Goal: Navigation & Orientation: Find specific page/section

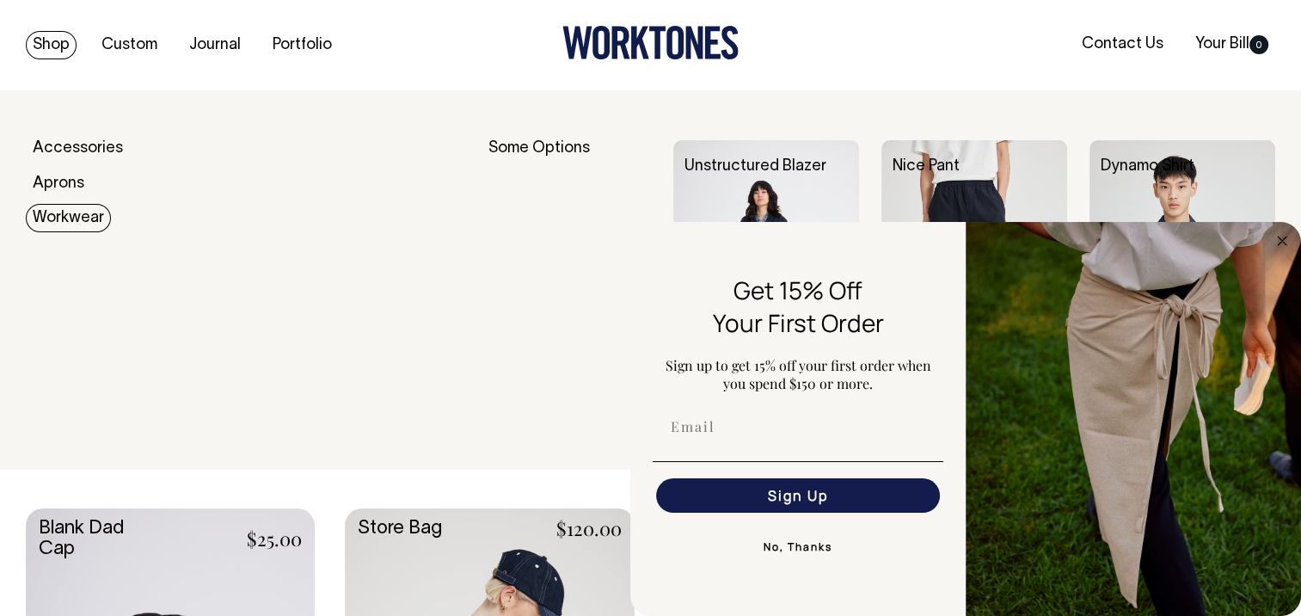
click at [69, 217] on link "Workwear" at bounding box center [68, 218] width 85 height 28
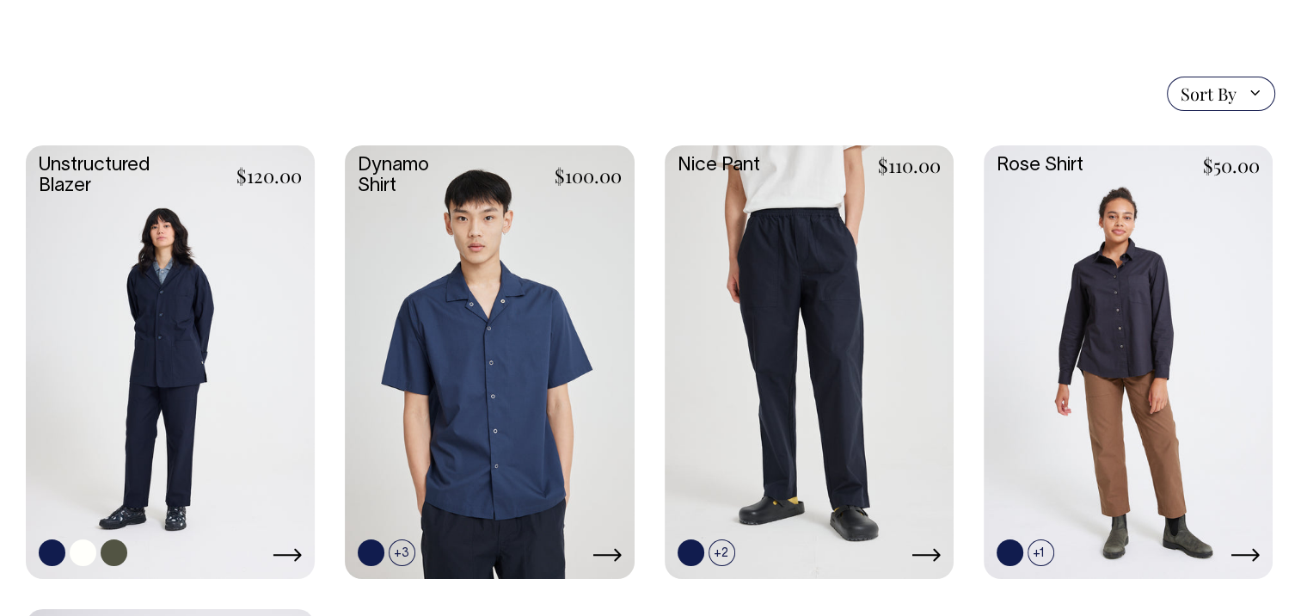
scroll to position [430, 0]
click at [929, 551] on icon at bounding box center [925, 555] width 29 height 14
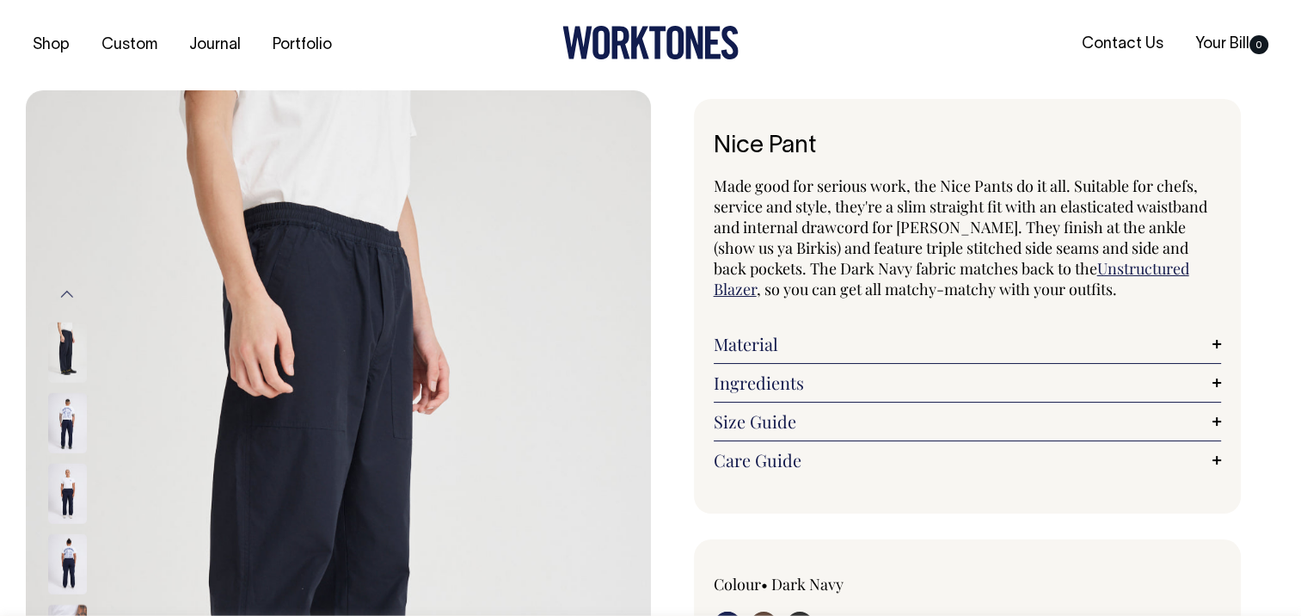
click at [774, 383] on link "Ingredients" at bounding box center [968, 382] width 508 height 21
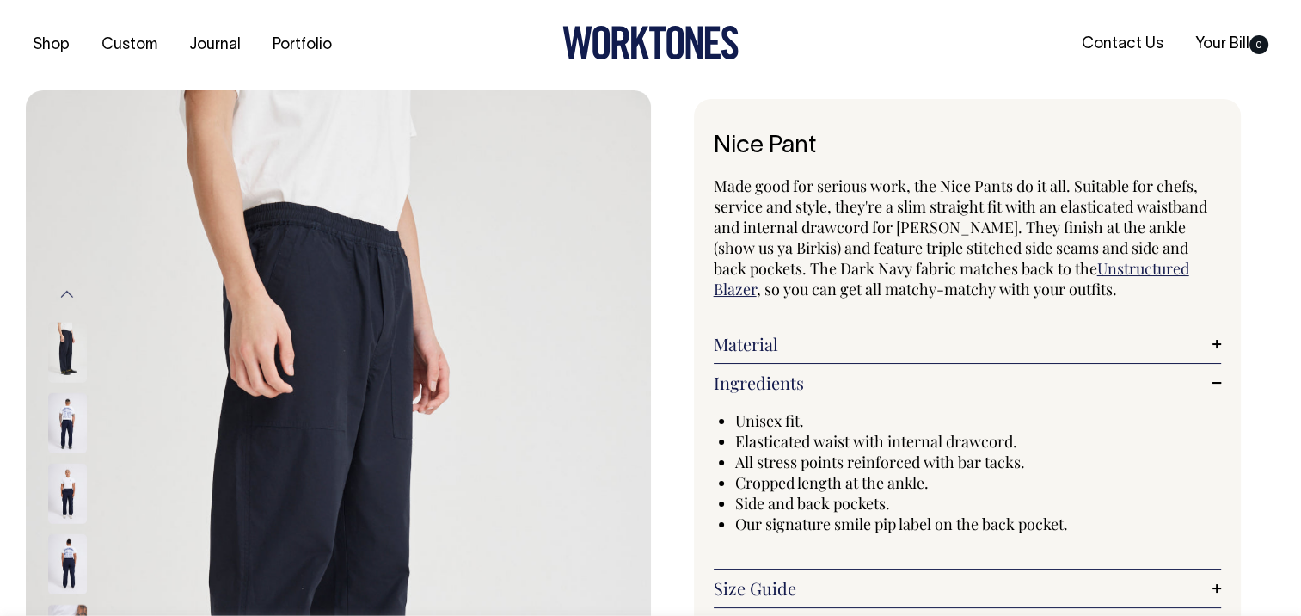
click at [771, 336] on link "Material" at bounding box center [968, 344] width 508 height 21
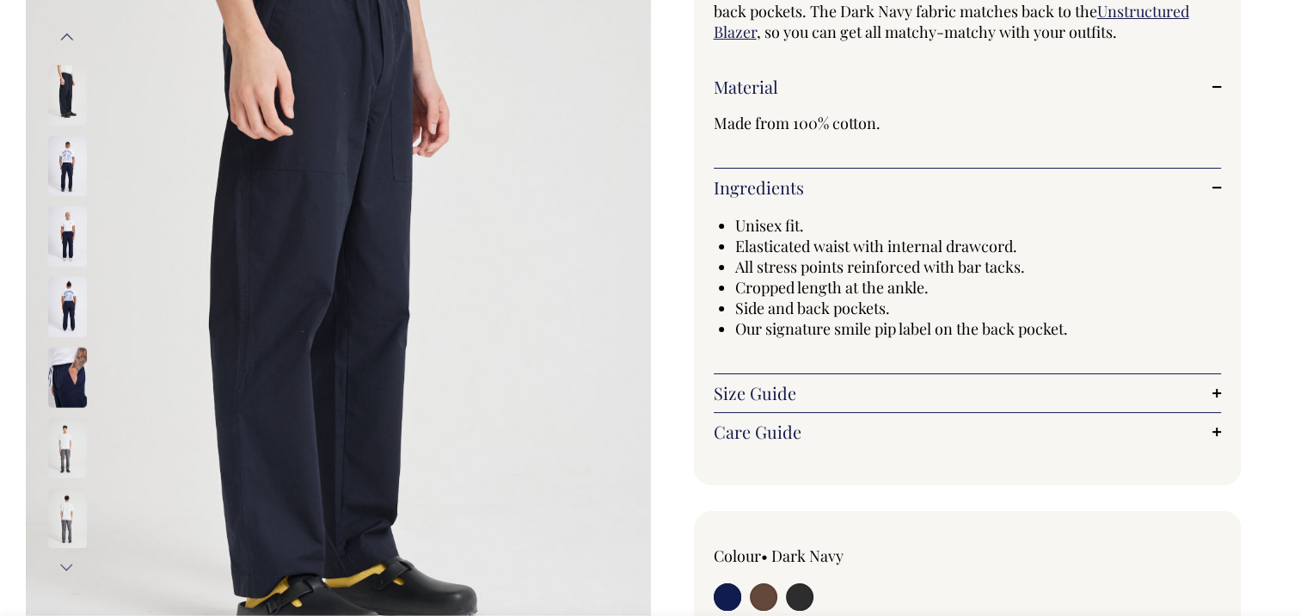
click at [757, 391] on link "Size Guide" at bounding box center [968, 393] width 508 height 21
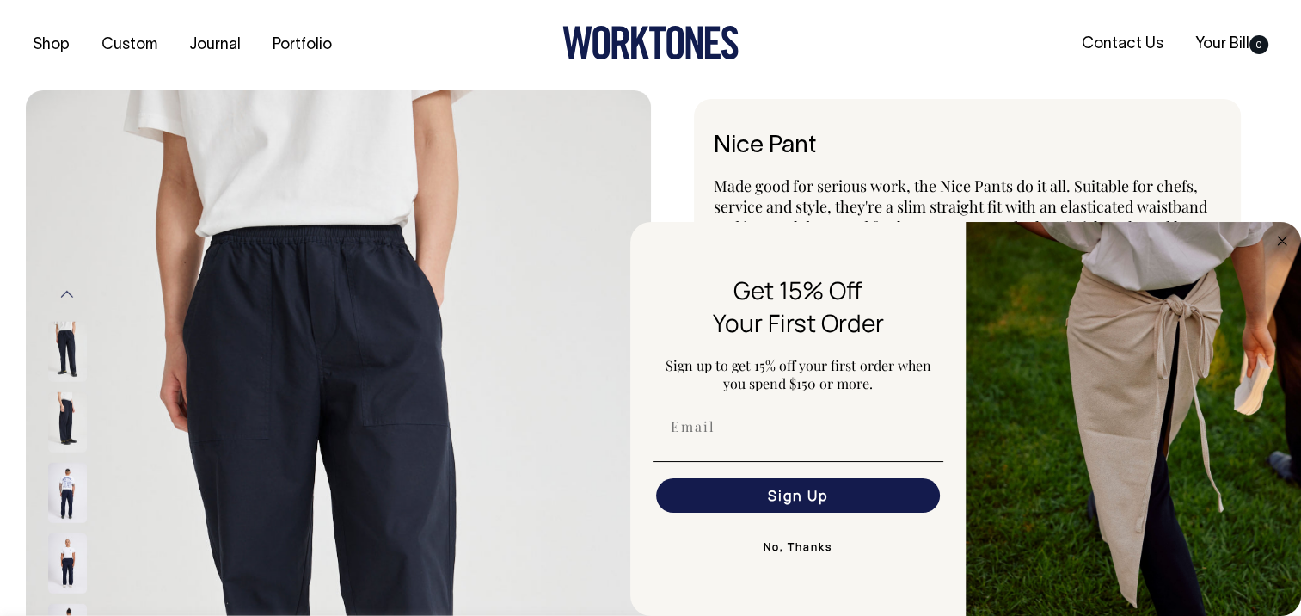
click at [781, 548] on button "No, Thanks" at bounding box center [798, 547] width 291 height 34
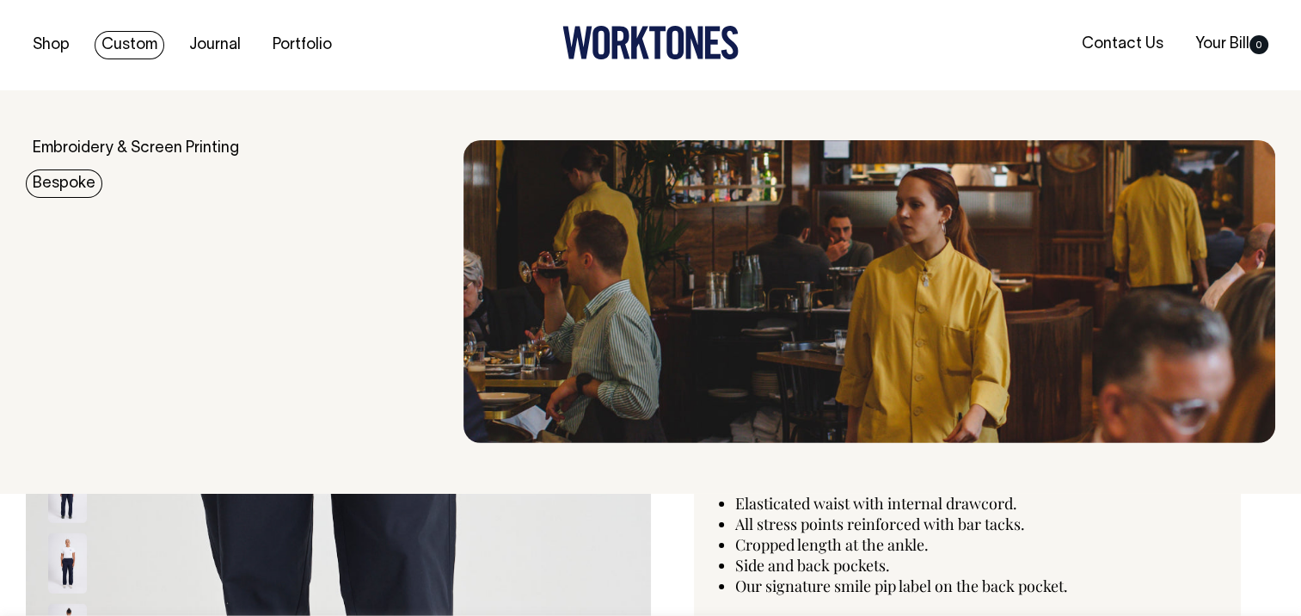
click at [72, 187] on link "Bespoke" at bounding box center [64, 183] width 77 height 28
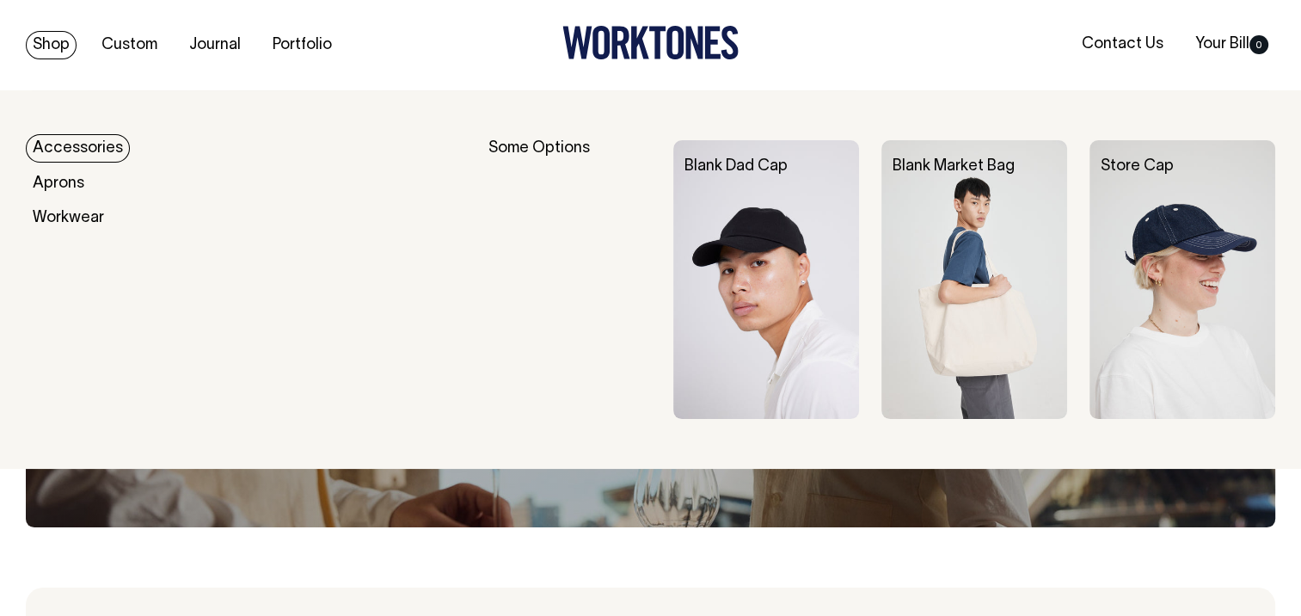
click at [44, 46] on link "Shop" at bounding box center [51, 45] width 51 height 28
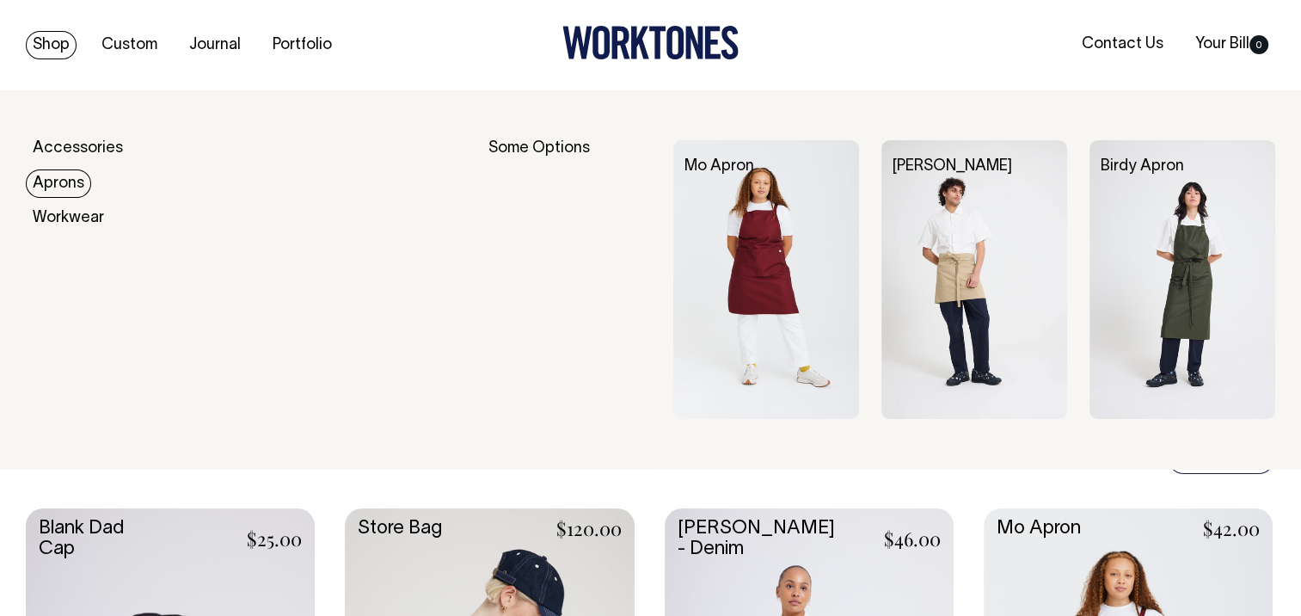
click at [63, 183] on link "Aprons" at bounding box center [58, 183] width 65 height 28
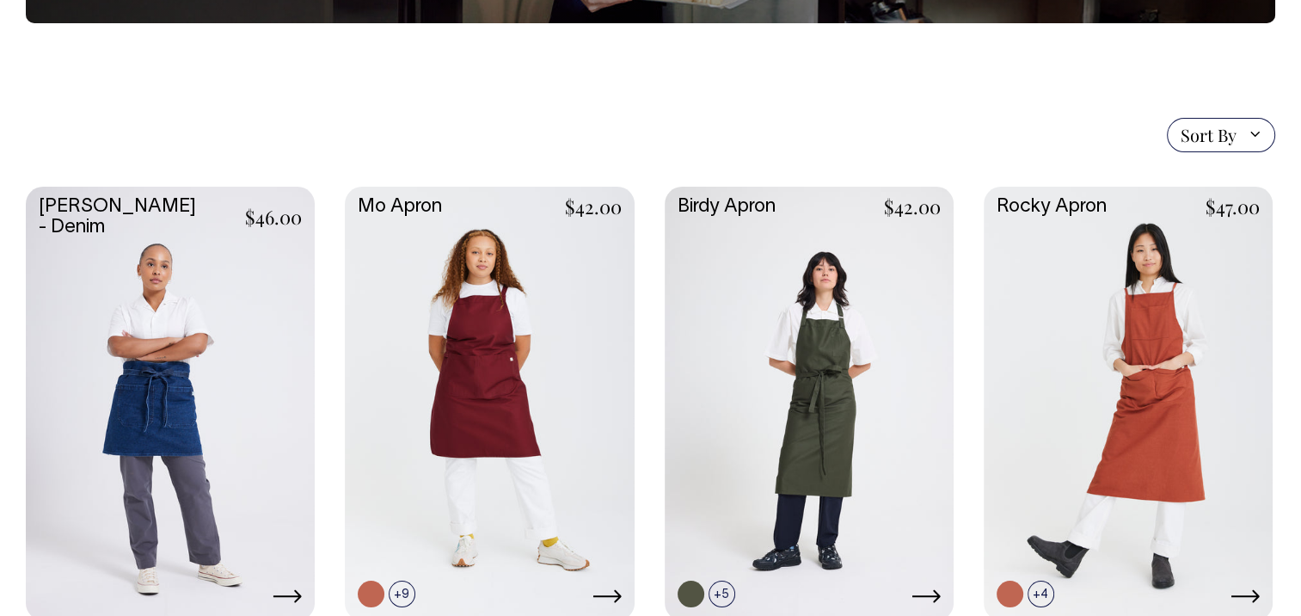
scroll to position [344, 0]
